Goal: Task Accomplishment & Management: Use online tool/utility

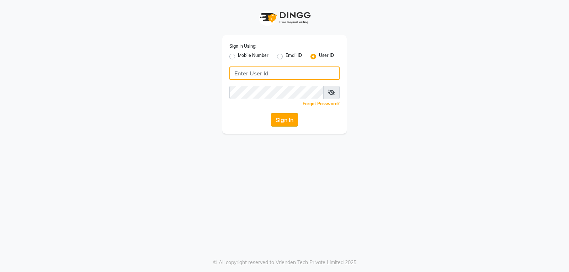
type input "mistsalon"
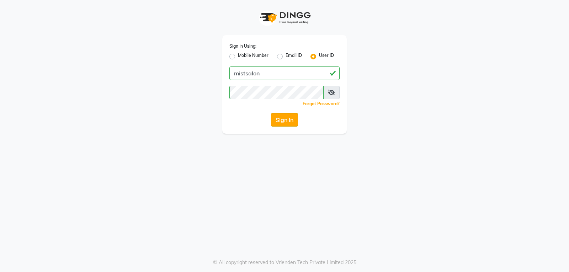
click at [280, 122] on button "Sign In" at bounding box center [284, 120] width 27 height 14
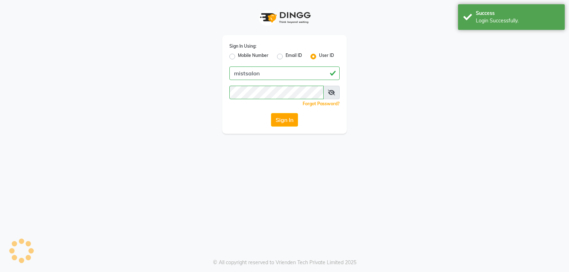
select select "service"
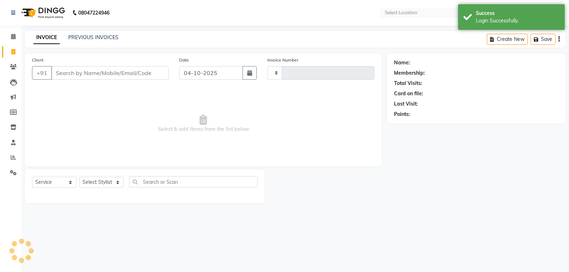
type input "3443"
select select "en"
select select "5227"
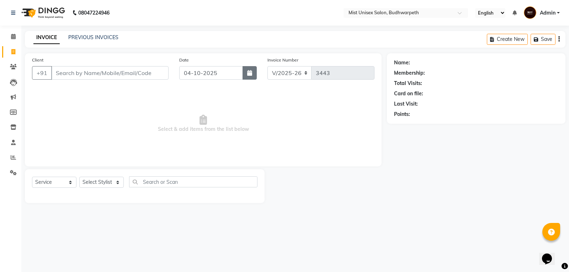
click at [246, 69] on button "button" at bounding box center [249, 73] width 14 height 14
select select "10"
select select "2025"
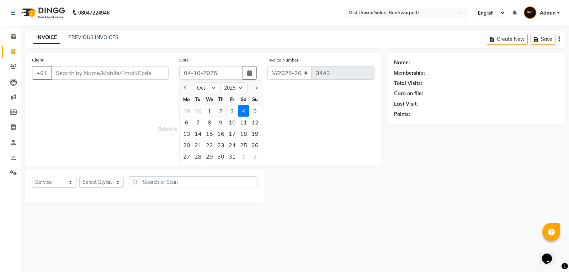
click at [222, 113] on div "2" at bounding box center [220, 110] width 11 height 11
type input "02-10-2025"
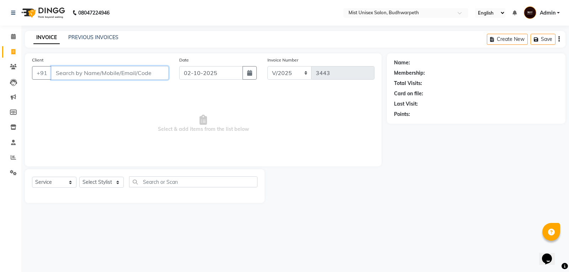
click at [108, 72] on input "Client" at bounding box center [109, 73] width 117 height 14
click at [96, 39] on link "PREVIOUS INVOICES" at bounding box center [93, 37] width 50 height 6
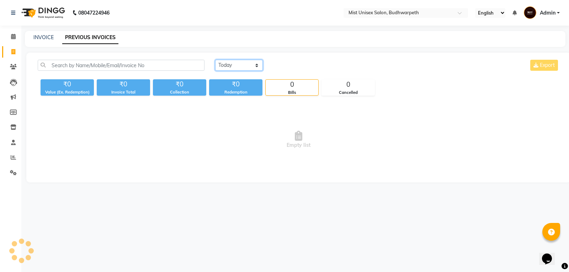
click at [243, 64] on select "[DATE] [DATE] Custom Range" at bounding box center [239, 65] width 48 height 11
click at [215, 60] on select "[DATE] [DATE] Custom Range" at bounding box center [239, 65] width 48 height 11
drag, startPoint x: 251, startPoint y: 65, endPoint x: 251, endPoint y: 69, distance: 4.0
click at [251, 65] on select "[DATE] [DATE] Custom Range" at bounding box center [239, 65] width 48 height 11
select select "range"
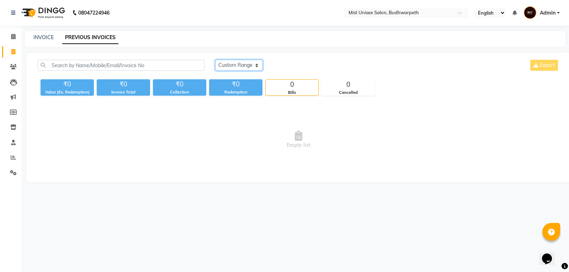
click at [215, 60] on select "[DATE] [DATE] Custom Range" at bounding box center [239, 65] width 48 height 11
click at [291, 61] on input "04-10-2025" at bounding box center [297, 65] width 50 height 10
select select "10"
select select "2025"
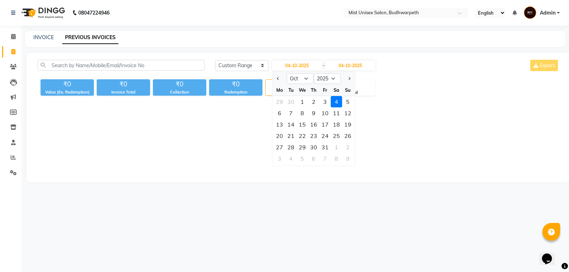
drag, startPoint x: 312, startPoint y: 101, endPoint x: 314, endPoint y: 93, distance: 7.8
click at [312, 101] on div "2" at bounding box center [313, 101] width 11 height 11
type input "02-10-2025"
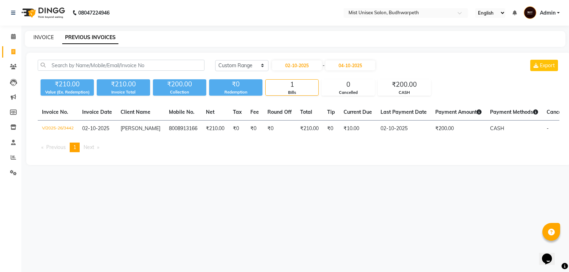
click at [34, 38] on link "INVOICE" at bounding box center [43, 37] width 20 height 6
select select "service"
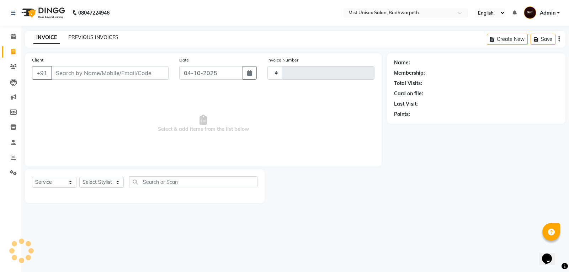
type input "3443"
select select "5227"
click at [78, 36] on link "PREVIOUS INVOICES" at bounding box center [93, 37] width 50 height 6
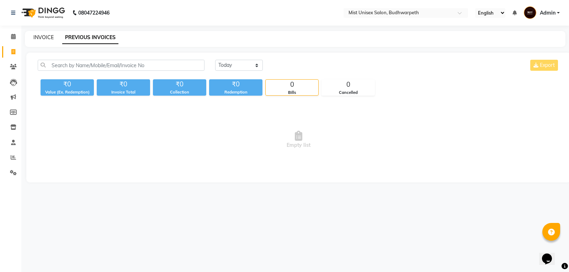
click at [50, 38] on link "INVOICE" at bounding box center [43, 37] width 20 height 6
select select "5227"
select select "service"
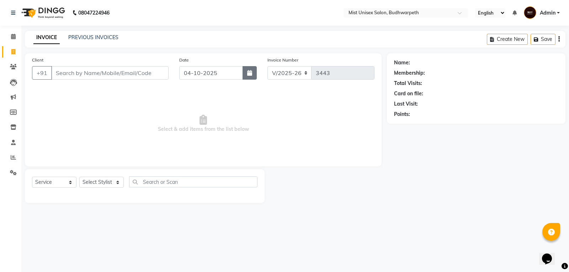
click at [249, 76] on button "button" at bounding box center [249, 73] width 14 height 14
select select "10"
select select "2025"
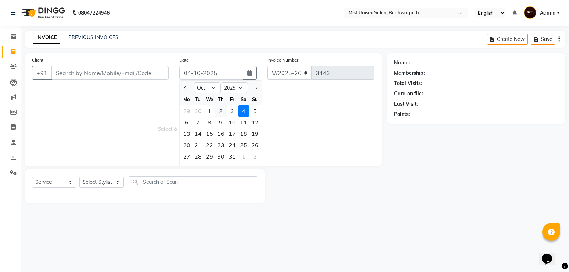
click at [220, 112] on div "2" at bounding box center [220, 110] width 11 height 11
type input "02-10-2025"
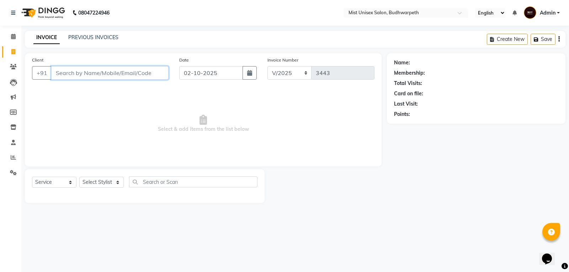
click at [112, 77] on input "Client" at bounding box center [109, 73] width 117 height 14
type input "8142793318"
click at [146, 74] on span "Add Client" at bounding box center [150, 72] width 28 height 7
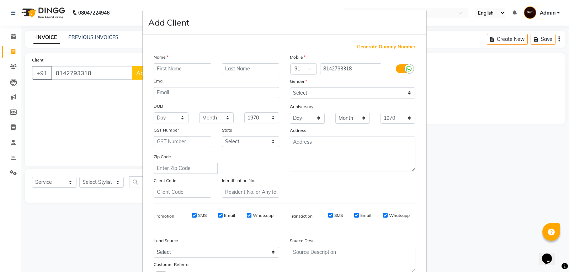
click at [174, 70] on input "text" at bounding box center [183, 68] width 58 height 11
type input "Priyanka"
click at [305, 92] on select "Select [DEMOGRAPHIC_DATA] [DEMOGRAPHIC_DATA] Other Prefer Not To Say" at bounding box center [352, 92] width 125 height 11
select select "[DEMOGRAPHIC_DATA]"
click at [290, 87] on select "Select [DEMOGRAPHIC_DATA] [DEMOGRAPHIC_DATA] Other Prefer Not To Say" at bounding box center [352, 92] width 125 height 11
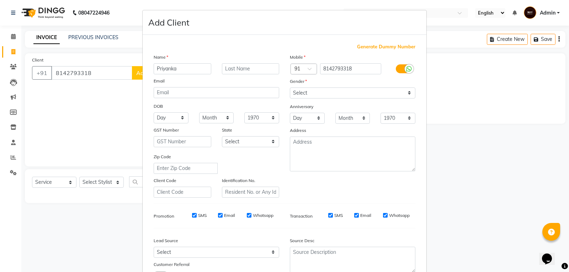
drag, startPoint x: 567, startPoint y: 147, endPoint x: 565, endPoint y: 164, distance: 17.1
click at [568, 160] on ngb-modal-window "Add Client Generate Dummy Number Name Priyanka Email DOB Day 01 02 03 04 05 06 …" at bounding box center [284, 136] width 569 height 272
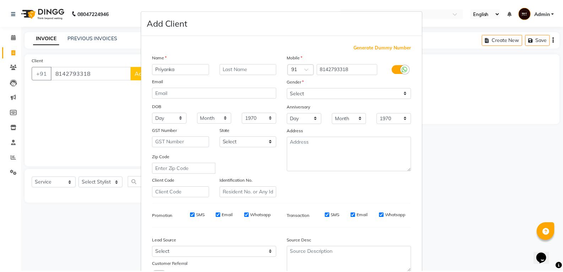
scroll to position [56, 0]
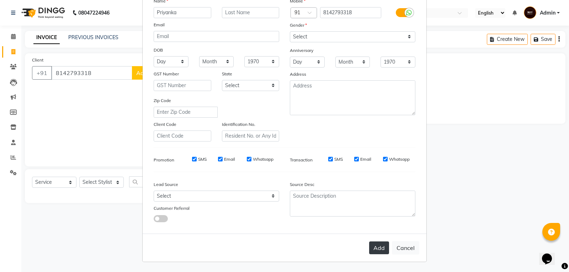
click at [375, 252] on button "Add" at bounding box center [379, 247] width 20 height 13
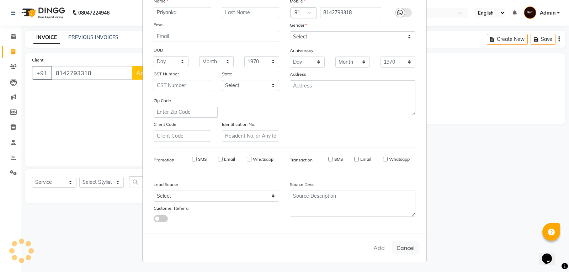
select select
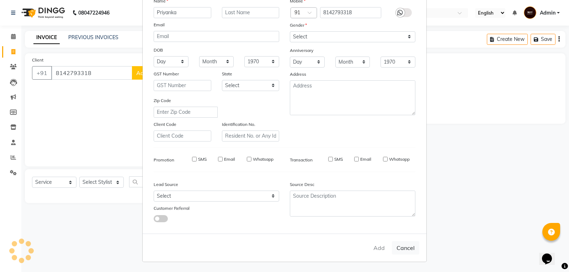
select select
checkbox input "false"
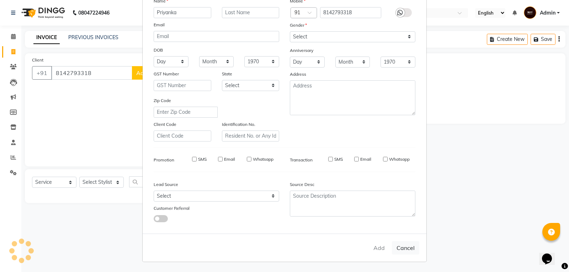
checkbox input "false"
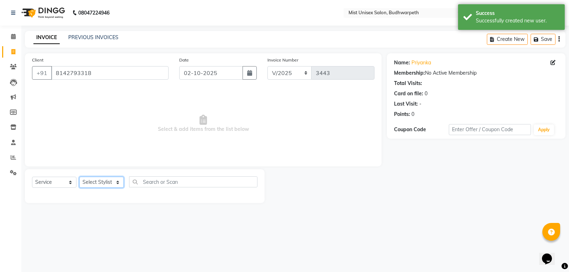
click at [111, 179] on select "Select Stylist Abhi Ram [PERSON_NAME] [PERSON_NAME] Lakshmi Madhu [PERSON_NAME]…" at bounding box center [101, 182] width 44 height 11
select select "84142"
click at [79, 177] on select "Select Stylist Abhi Ram [PERSON_NAME] [PERSON_NAME] Lakshmi Madhu [PERSON_NAME]…" at bounding box center [101, 182] width 44 height 11
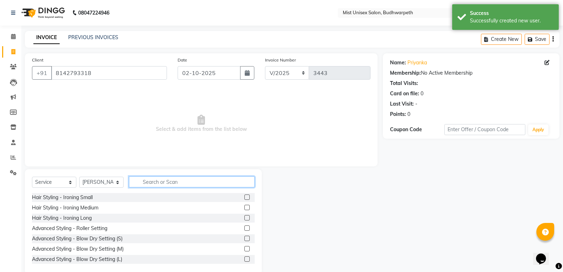
click at [158, 182] on input "text" at bounding box center [192, 181] width 126 height 11
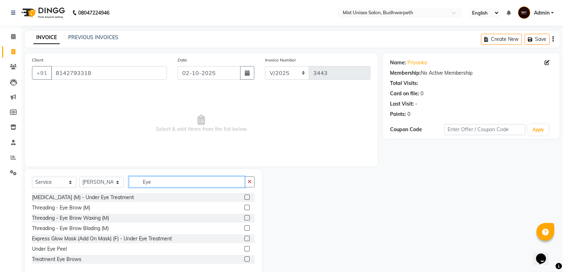
scroll to position [73, 0]
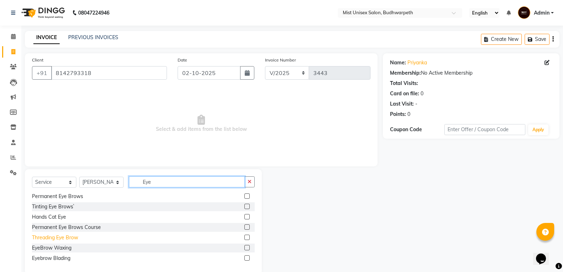
type input "Eye"
click at [55, 239] on div "Threading Eye Brow" at bounding box center [55, 237] width 46 height 7
checkbox input "false"
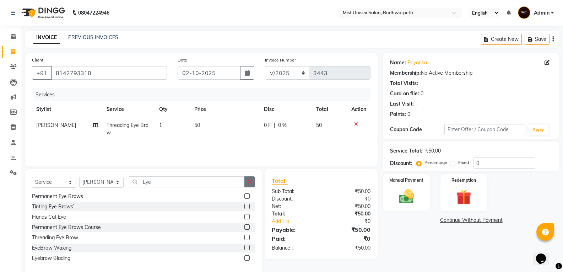
click at [254, 185] on button "button" at bounding box center [249, 181] width 10 height 11
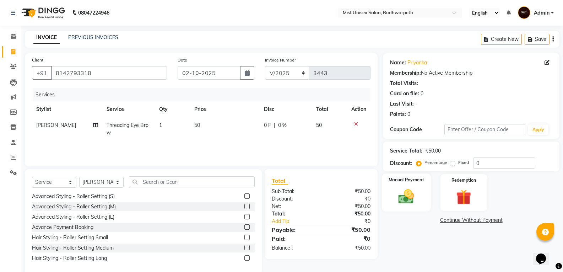
click at [418, 195] on img at bounding box center [406, 196] width 25 height 18
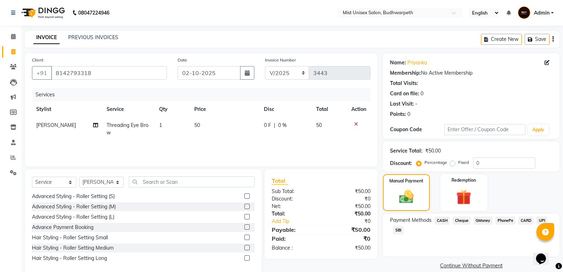
click at [399, 234] on span "SBI" at bounding box center [398, 230] width 11 height 8
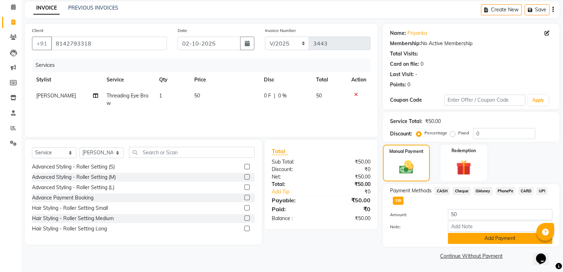
click at [500, 239] on button "Add Payment" at bounding box center [500, 238] width 104 height 11
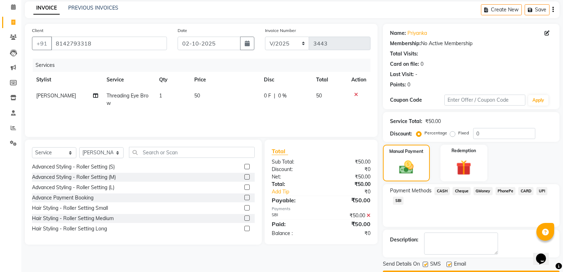
scroll to position [50, 0]
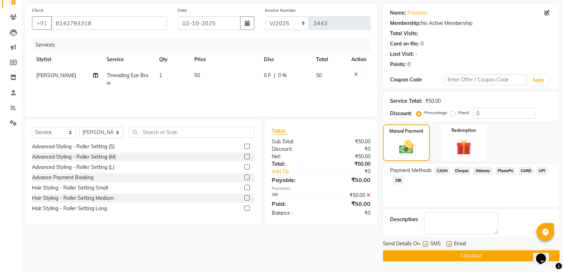
click at [433, 257] on button "Checkout" at bounding box center [471, 255] width 177 height 11
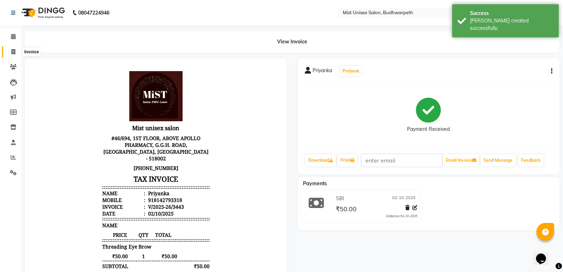
click at [13, 54] on icon at bounding box center [13, 51] width 4 height 5
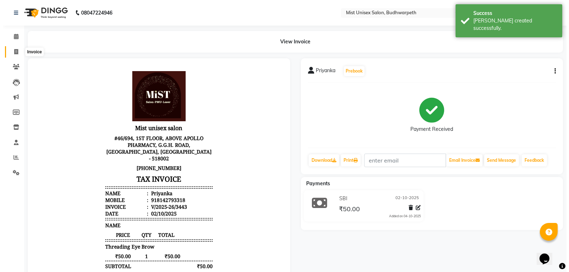
select select "5227"
select select "service"
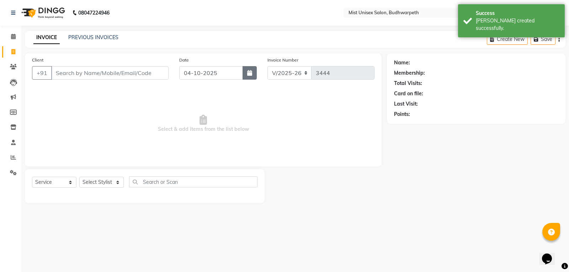
click at [255, 74] on button "button" at bounding box center [249, 73] width 14 height 14
select select "10"
select select "2025"
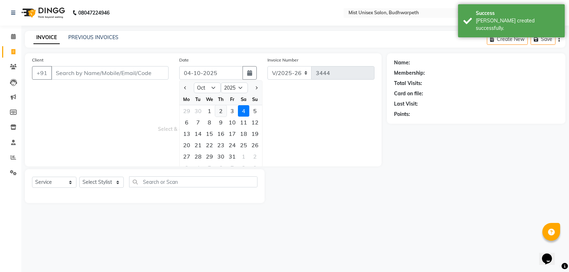
click at [223, 111] on div "2" at bounding box center [220, 110] width 11 height 11
type input "02-10-2025"
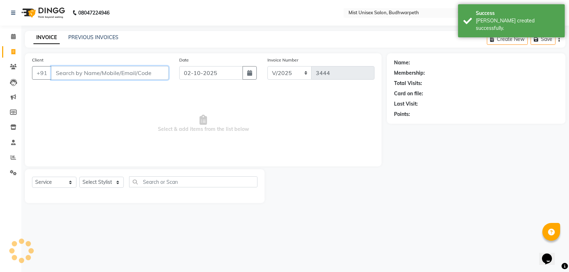
click at [85, 71] on input "Client" at bounding box center [109, 73] width 117 height 14
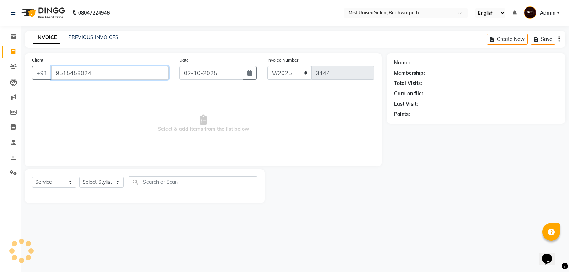
type input "9515458024"
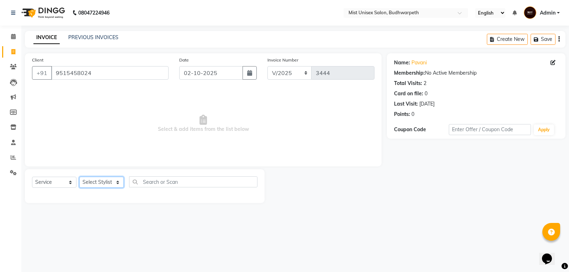
click at [98, 184] on select "Select Stylist Abhi Ram [PERSON_NAME] [PERSON_NAME] Lakshmi Madhu [PERSON_NAME]…" at bounding box center [101, 182] width 44 height 11
select select "84142"
click at [79, 177] on select "Select Stylist Abhi Ram [PERSON_NAME] [PERSON_NAME] Lakshmi Madhu [PERSON_NAME]…" at bounding box center [101, 182] width 44 height 11
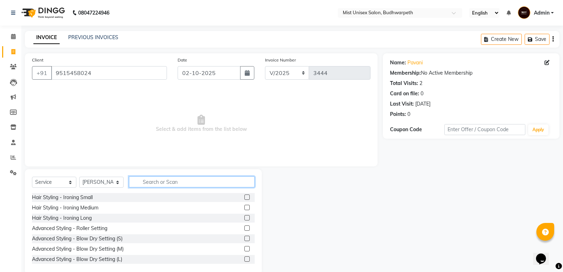
click at [144, 183] on input "text" at bounding box center [192, 181] width 126 height 11
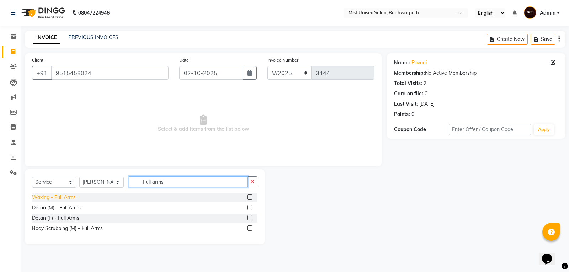
type input "Full arms"
click at [75, 197] on div "Waxing - Full Arms" at bounding box center [54, 197] width 44 height 7
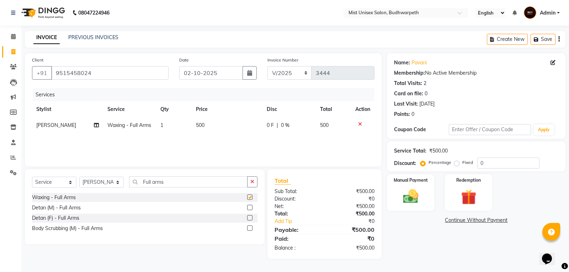
checkbox input "false"
click at [253, 180] on icon "button" at bounding box center [252, 181] width 4 height 5
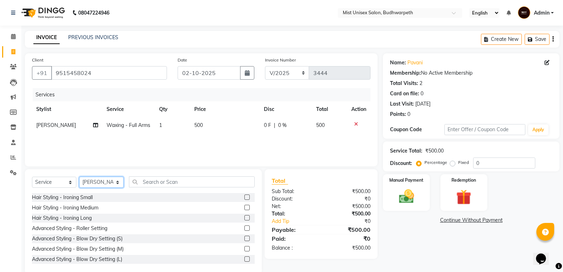
drag, startPoint x: 108, startPoint y: 185, endPoint x: 105, endPoint y: 177, distance: 8.1
click at [108, 185] on select "Select Stylist Abhi Ram [PERSON_NAME] [PERSON_NAME] Lakshmi Madhu [PERSON_NAME]…" at bounding box center [101, 182] width 44 height 11
select select "43912"
click at [79, 177] on select "Select Stylist Abhi Ram [PERSON_NAME] [PERSON_NAME] Lakshmi Madhu [PERSON_NAME]…" at bounding box center [101, 182] width 44 height 11
click at [150, 183] on input "text" at bounding box center [192, 181] width 126 height 11
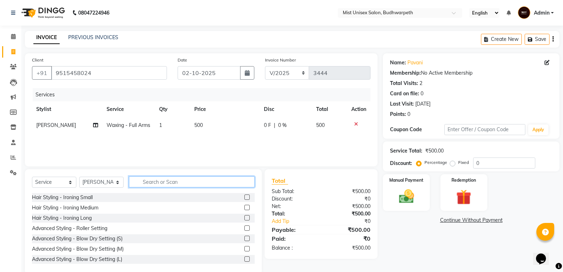
click at [162, 182] on input "text" at bounding box center [192, 181] width 126 height 11
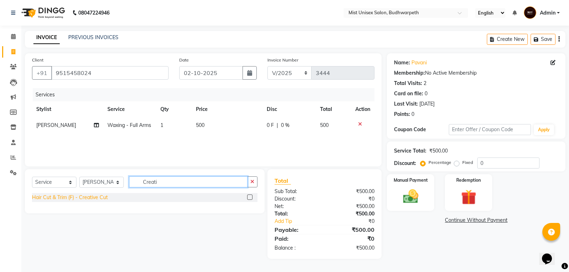
type input "Creati"
click at [103, 200] on div "Hair Cut & Trim (F) - Creative Cut" at bounding box center [70, 197] width 76 height 7
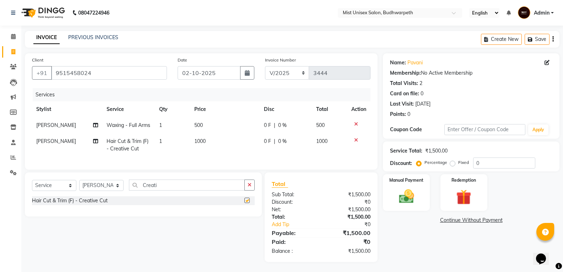
checkbox input "false"
click at [407, 202] on img at bounding box center [406, 196] width 25 height 18
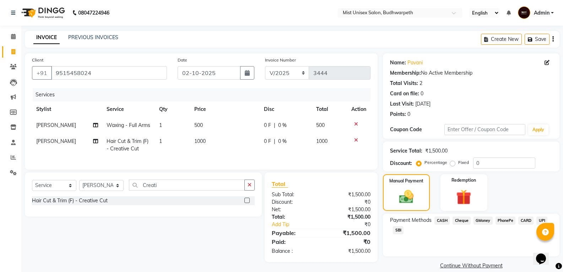
click at [402, 230] on span "SBI" at bounding box center [398, 230] width 11 height 8
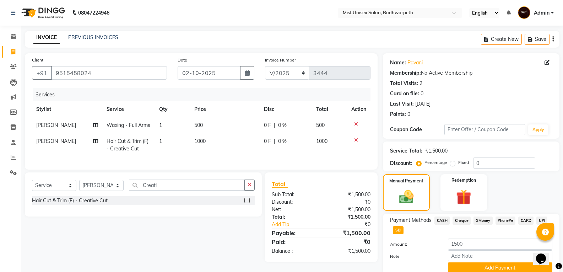
scroll to position [29, 0]
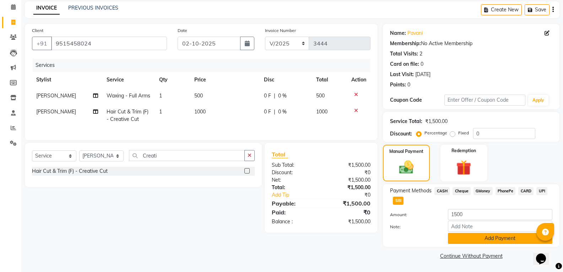
click at [489, 241] on button "Add Payment" at bounding box center [500, 238] width 104 height 11
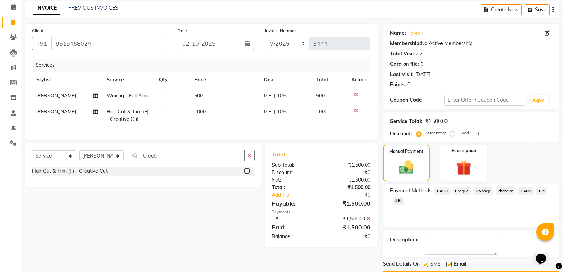
scroll to position [50, 0]
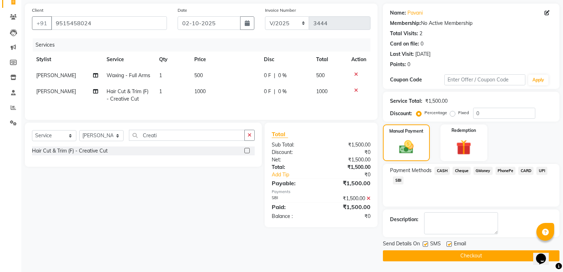
click at [479, 254] on button "Checkout" at bounding box center [471, 255] width 177 height 11
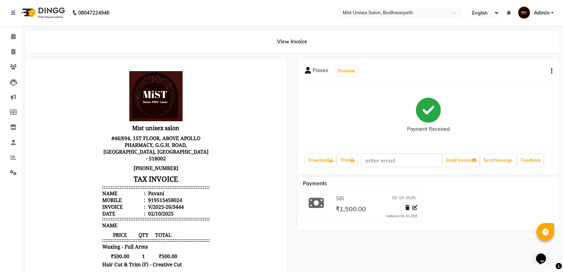
click at [20, 55] on li "Invoice" at bounding box center [10, 51] width 21 height 15
click at [15, 48] on span at bounding box center [13, 52] width 12 height 8
select select "service"
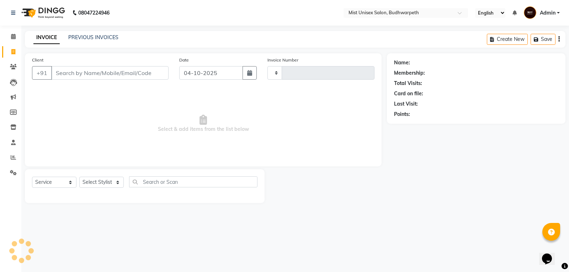
type input "3445"
select select "5227"
click at [250, 79] on button "button" at bounding box center [249, 73] width 14 height 14
select select "10"
select select "2025"
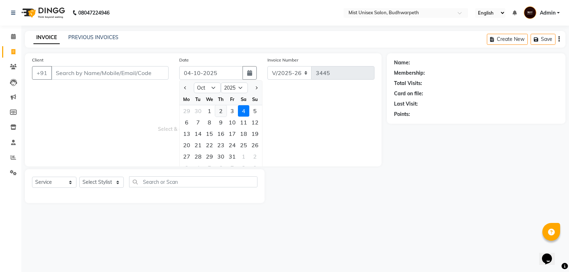
click at [219, 107] on div "2" at bounding box center [220, 110] width 11 height 11
type input "02-10-2025"
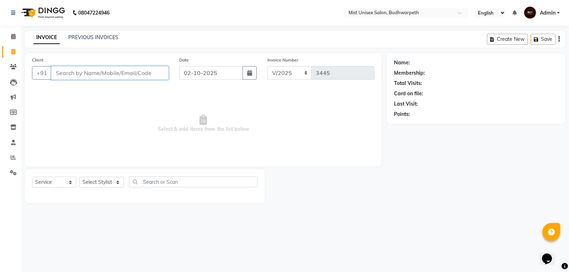
click at [71, 73] on input "Client" at bounding box center [109, 73] width 117 height 14
type input "9493751900"
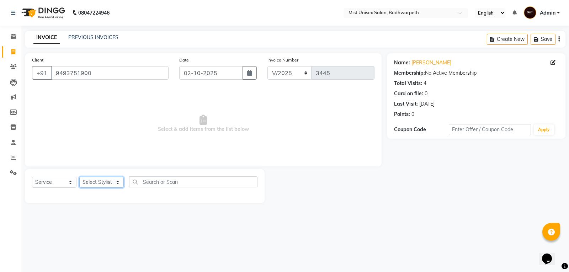
click at [103, 182] on select "Select Stylist Abhi Ram [PERSON_NAME] [PERSON_NAME] Lakshmi Madhu [PERSON_NAME]…" at bounding box center [101, 182] width 44 height 11
select select "84142"
click at [79, 177] on select "Select Stylist Abhi Ram [PERSON_NAME] [PERSON_NAME] Lakshmi Madhu [PERSON_NAME]…" at bounding box center [101, 182] width 44 height 11
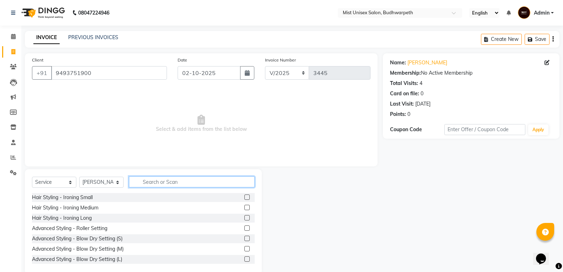
click at [154, 185] on input "text" at bounding box center [192, 181] width 126 height 11
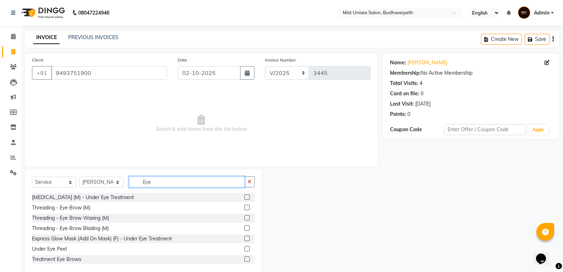
scroll to position [73, 0]
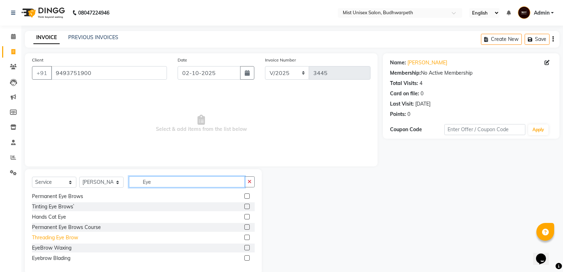
type input "Eye"
click at [66, 239] on div "Threading Eye Brow" at bounding box center [55, 237] width 46 height 7
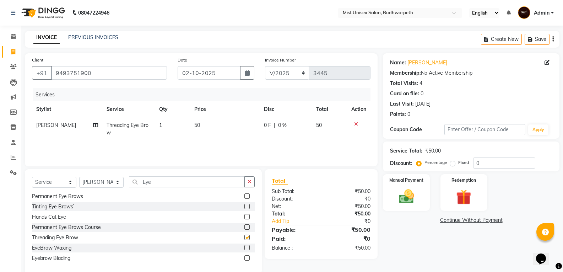
checkbox input "false"
click at [247, 184] on button "button" at bounding box center [249, 181] width 10 height 11
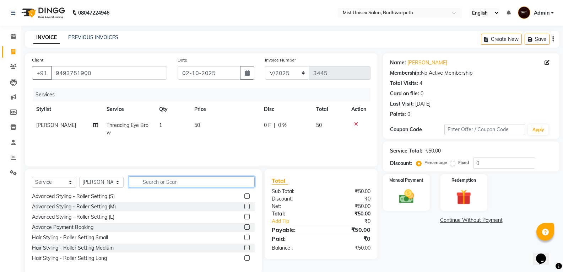
click at [185, 181] on input "text" at bounding box center [192, 181] width 126 height 11
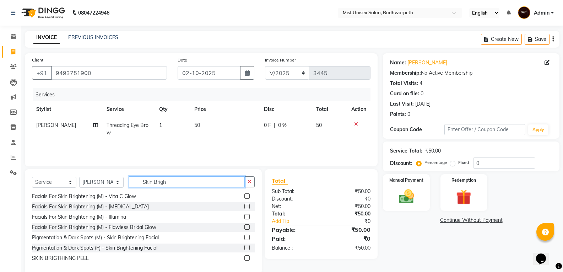
scroll to position [22, 0]
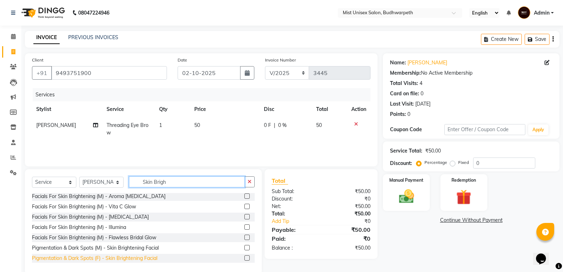
type input "Skin Brigh"
click at [155, 257] on div "Pigmentation & Dark Spots (F) - Skin Brightening Facial" at bounding box center [94, 257] width 125 height 7
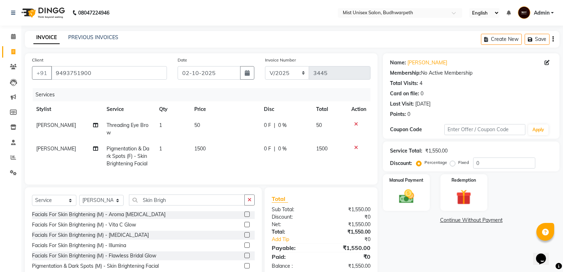
scroll to position [36, 0]
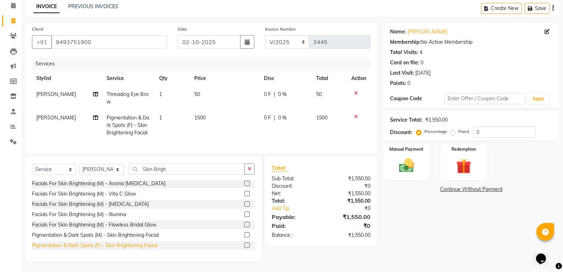
click at [137, 247] on div "Pigmentation & Dark Spots (F) - Skin Brightening Facial" at bounding box center [94, 245] width 125 height 7
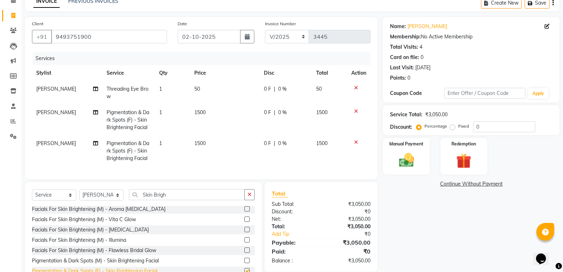
checkbox input "false"
click at [356, 111] on icon at bounding box center [356, 111] width 4 height 5
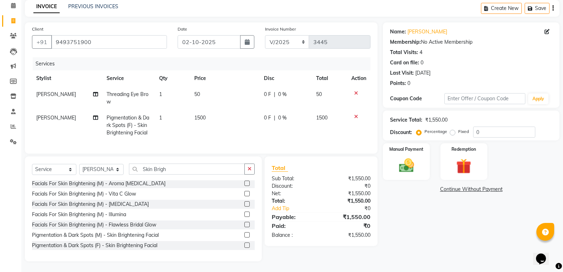
click at [352, 114] on div at bounding box center [358, 116] width 15 height 5
click at [356, 114] on icon at bounding box center [356, 116] width 4 height 5
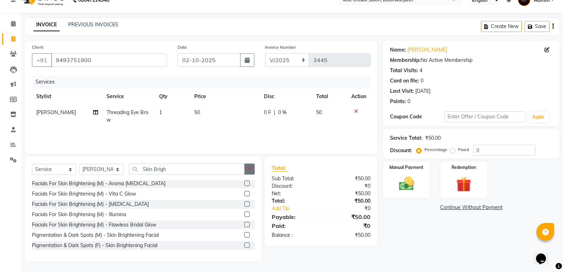
click at [248, 166] on button "button" at bounding box center [249, 168] width 10 height 11
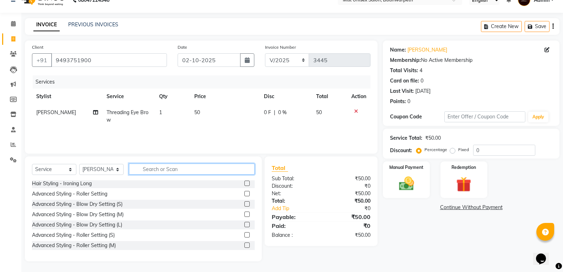
click at [192, 169] on input "text" at bounding box center [192, 168] width 126 height 11
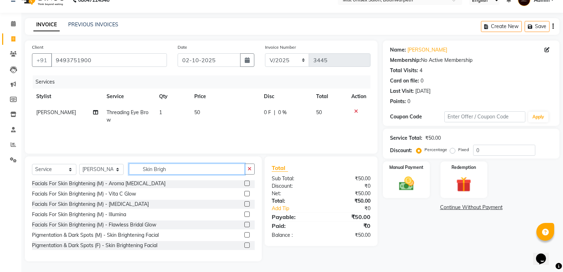
scroll to position [0, 0]
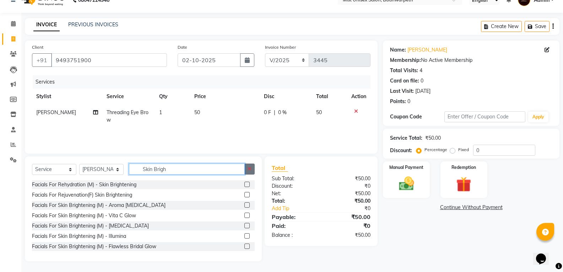
type input "Skin Brigh"
click at [249, 172] on button "button" at bounding box center [249, 168] width 10 height 11
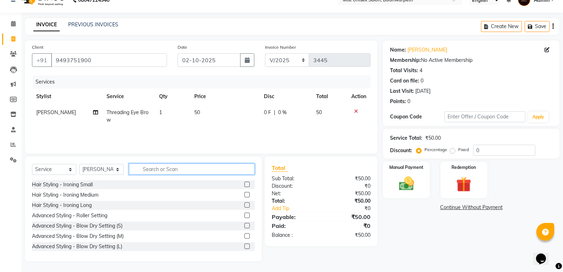
click at [164, 169] on input "text" at bounding box center [192, 168] width 126 height 11
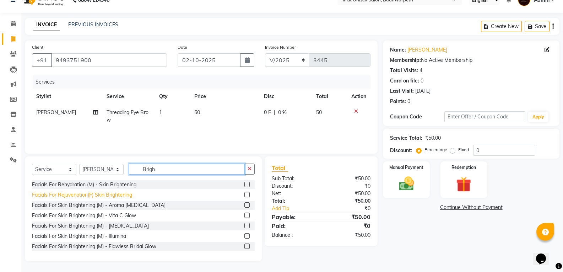
type input "Brigh"
click at [126, 198] on div "Facials For Rejuvenation(F) Skin Brightening" at bounding box center [82, 194] width 100 height 7
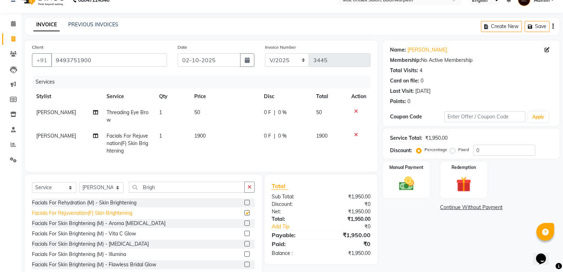
checkbox input "false"
click at [250, 193] on button "button" at bounding box center [249, 187] width 10 height 11
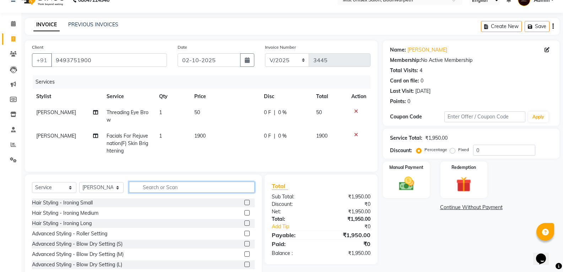
click at [149, 193] on input "text" at bounding box center [192, 187] width 126 height 11
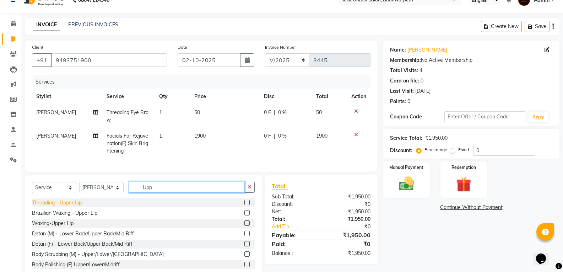
type input "Upp"
click at [69, 206] on div "Threading - Upper Lip" at bounding box center [57, 202] width 50 height 7
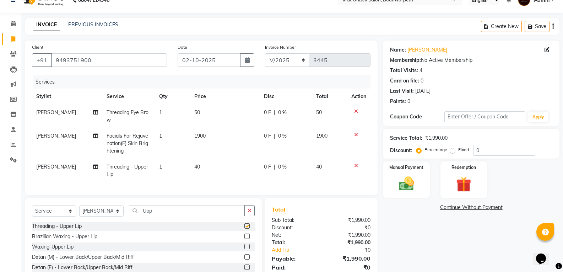
checkbox input "false"
click at [249, 213] on icon "button" at bounding box center [250, 210] width 4 height 5
click at [356, 167] on icon at bounding box center [356, 165] width 4 height 5
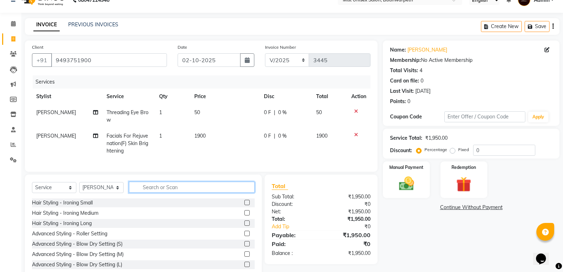
click at [202, 193] on input "text" at bounding box center [192, 187] width 126 height 11
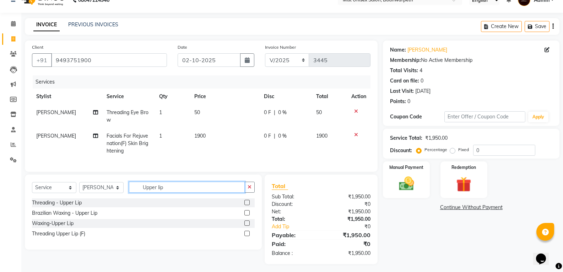
scroll to position [21, 0]
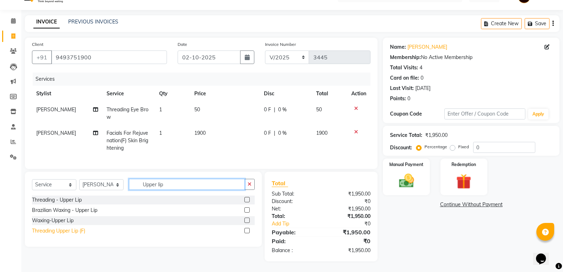
type input "Upper lip"
click at [67, 232] on div "Threading Upper Lip (F)" at bounding box center [58, 230] width 53 height 7
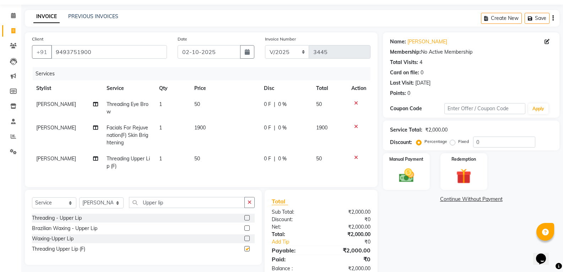
checkbox input "false"
click at [245, 208] on button "button" at bounding box center [249, 202] width 10 height 11
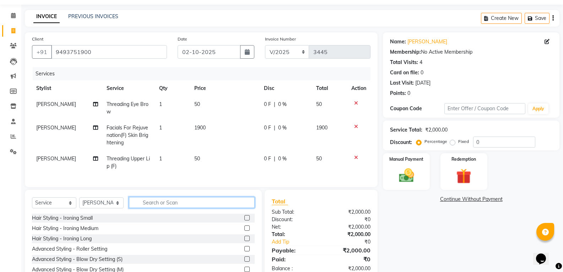
click at [193, 208] on input "text" at bounding box center [192, 202] width 126 height 11
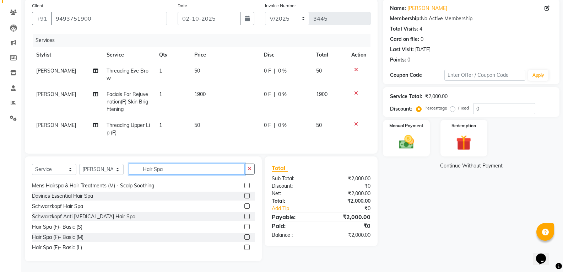
scroll to position [73, 0]
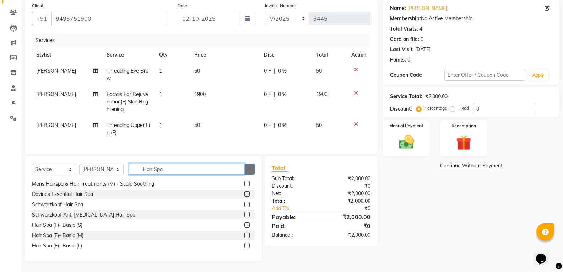
type input "Hair Spa"
click at [248, 168] on icon "button" at bounding box center [250, 168] width 4 height 5
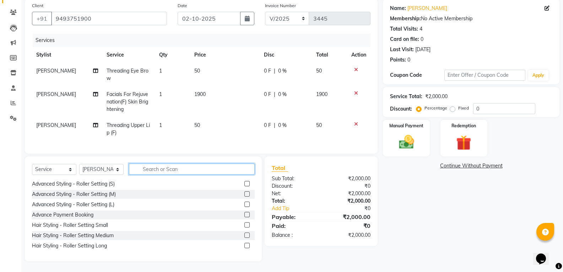
click at [194, 170] on input "text" at bounding box center [192, 168] width 126 height 11
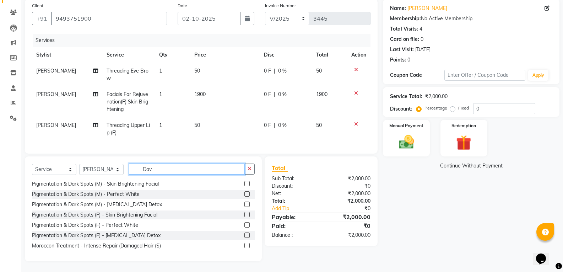
scroll to position [32, 0]
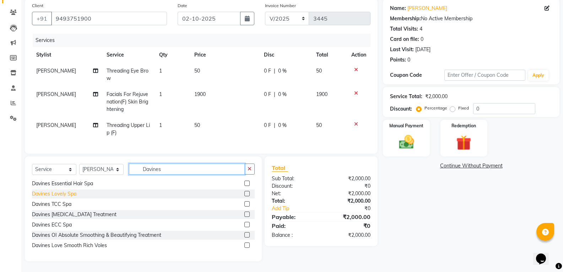
type input "Davines"
click at [70, 193] on div "Davines Lovely Spa" at bounding box center [54, 193] width 44 height 7
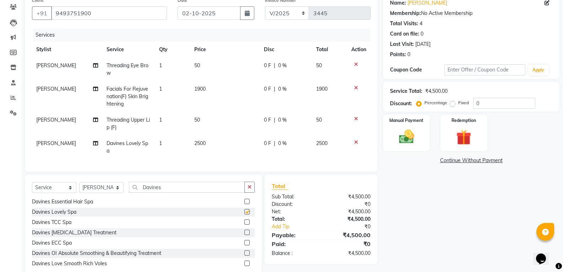
checkbox input "false"
click at [249, 189] on icon "button" at bounding box center [250, 186] width 4 height 5
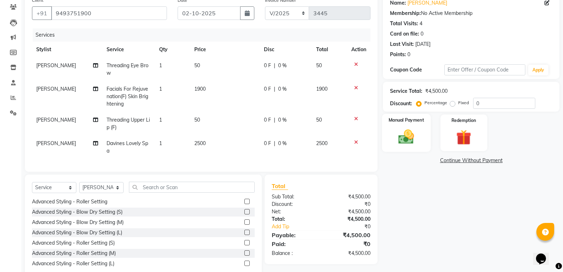
click at [414, 145] on img at bounding box center [406, 137] width 25 height 18
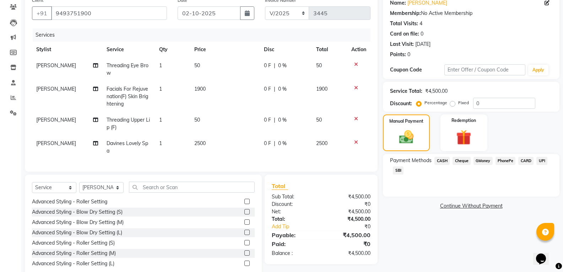
click at [398, 171] on span "SBI" at bounding box center [398, 170] width 11 height 8
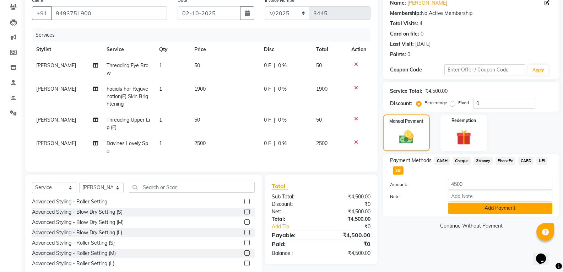
click at [524, 208] on button "Add Payment" at bounding box center [500, 208] width 104 height 11
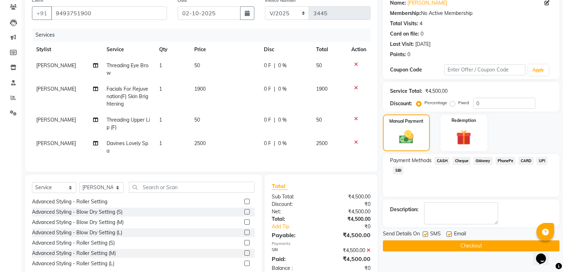
scroll to position [83, 0]
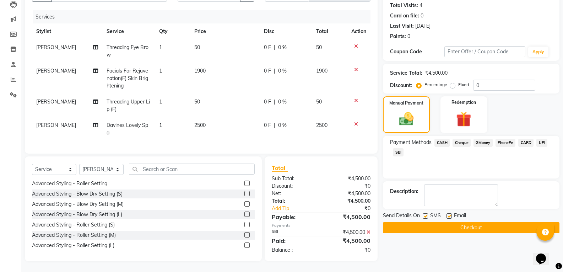
click at [488, 222] on button "Checkout" at bounding box center [471, 227] width 177 height 11
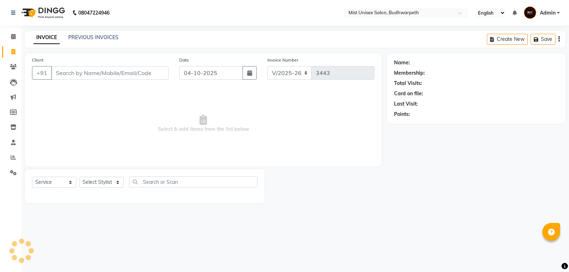
select select "5227"
select select "service"
select select "5227"
select select "service"
